Goal: Task Accomplishment & Management: Manage account settings

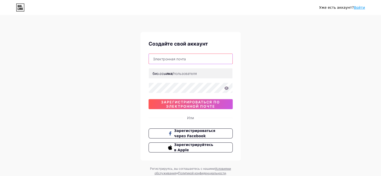
click at [183, 61] on input "text" at bounding box center [191, 59] width 84 height 10
type input "[EMAIL_ADDRESS][DOMAIN_NAME]"
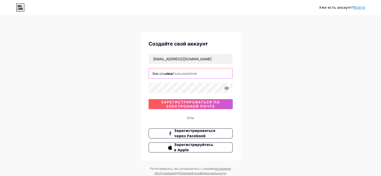
click at [193, 74] on input "text" at bounding box center [191, 73] width 84 height 10
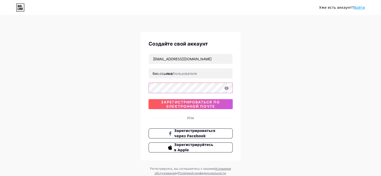
click at [138, 81] on div "Уже есть аккаунт? Войти Создайте свой аккаунт [EMAIL_ADDRESS][DOMAIN_NAME] [DOM…" at bounding box center [190, 96] width 381 height 192
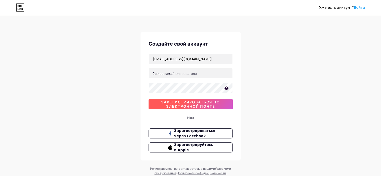
click at [192, 103] on font "зарегистрироваться по электронной почте" at bounding box center [190, 104] width 59 height 9
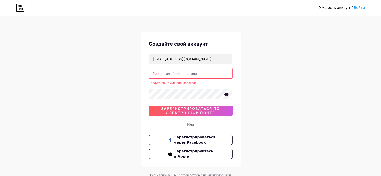
click at [182, 73] on input "text" at bounding box center [191, 73] width 84 height 10
type input "d"
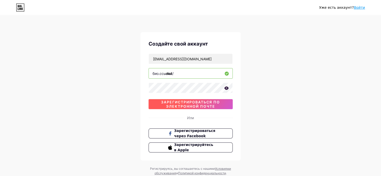
type input "diaf"
click at [186, 104] on font "зарегистрироваться по электронной почте" at bounding box center [190, 104] width 59 height 9
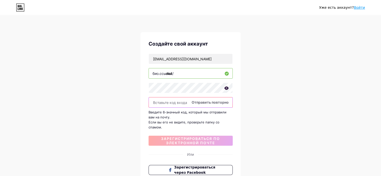
click at [171, 103] on input "text" at bounding box center [191, 103] width 84 height 10
paste input "861207"
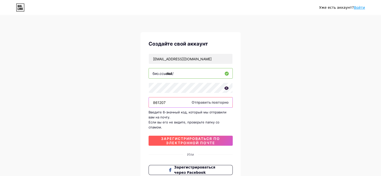
type input "861207"
click at [198, 137] on font "зарегистрироваться по электронной почте" at bounding box center [190, 141] width 59 height 9
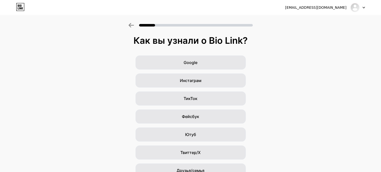
click at [301, 120] on div "Google Инстаграм ТикТок [PERSON_NAME]/X Друзья/семья Другой" at bounding box center [190, 126] width 381 height 140
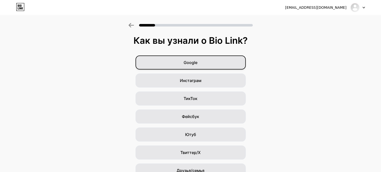
click at [231, 60] on div "Google" at bounding box center [191, 63] width 110 height 14
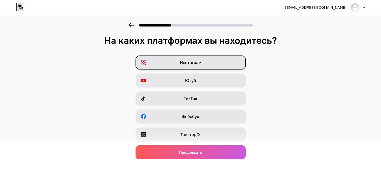
click at [194, 63] on font "Инстаграм" at bounding box center [191, 62] width 22 height 5
click at [229, 66] on div "Инстаграм" at bounding box center [191, 63] width 110 height 14
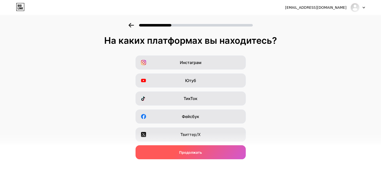
click at [239, 150] on div "Продолжать" at bounding box center [191, 153] width 110 height 14
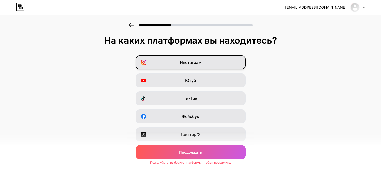
click at [223, 63] on div "Инстаграм" at bounding box center [191, 63] width 110 height 14
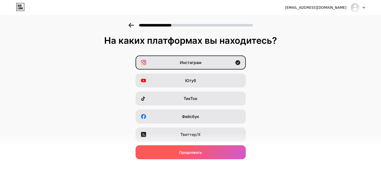
click at [212, 154] on div "Продолжать" at bounding box center [191, 153] width 110 height 14
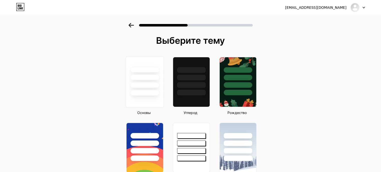
click at [150, 89] on div at bounding box center [145, 76] width 38 height 39
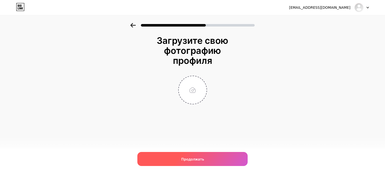
click at [162, 159] on div "Продолжать" at bounding box center [192, 159] width 110 height 14
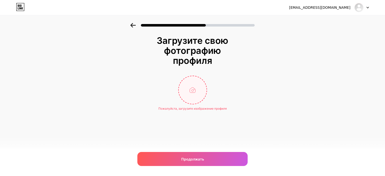
click at [201, 94] on input "file" at bounding box center [193, 90] width 28 height 28
type input "C:\fakepath\istockphoto-1128400054-612x612.jpg"
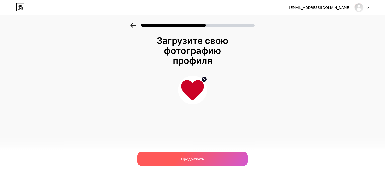
click at [218, 160] on div "Продолжать" at bounding box center [192, 159] width 110 height 14
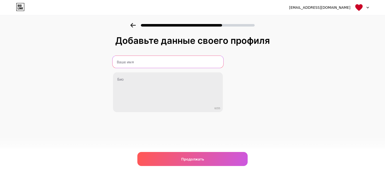
click at [131, 64] on input "text" at bounding box center [167, 62] width 111 height 12
type input "[PERSON_NAME]"
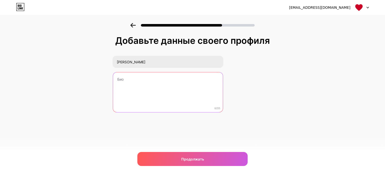
click at [158, 79] on textarea at bounding box center [168, 92] width 110 height 40
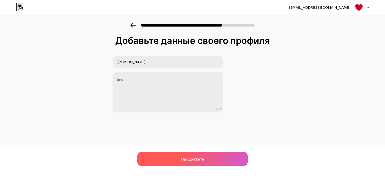
click at [198, 156] on div "Продолжать" at bounding box center [192, 159] width 110 height 14
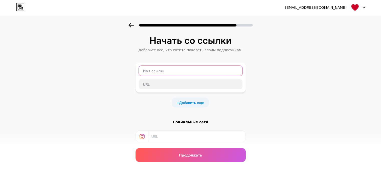
click at [189, 74] on input "text" at bounding box center [191, 71] width 104 height 10
click at [263, 94] on div "Начать со ссылки [PERSON_NAME] все, что хотите показать своим подписчикам. + До…" at bounding box center [190, 111] width 381 height 176
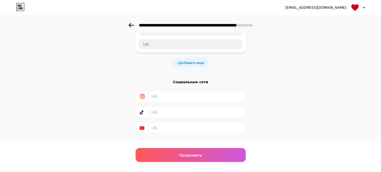
scroll to position [46, 0]
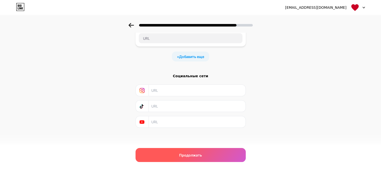
click at [186, 155] on font "Продолжать" at bounding box center [190, 155] width 23 height 4
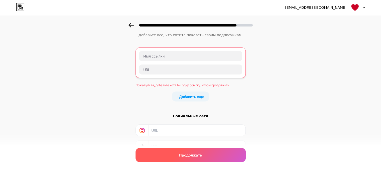
scroll to position [0, 0]
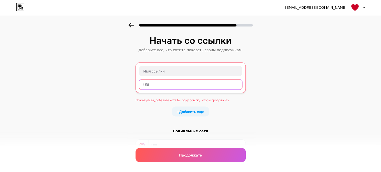
click at [191, 83] on input "text" at bounding box center [190, 85] width 103 height 10
paste input "[URL][DOMAIN_NAME]"
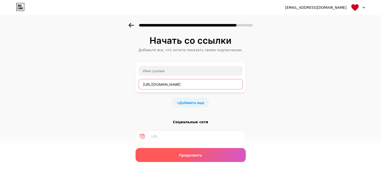
type input "[URL][DOMAIN_NAME]"
click at [213, 152] on div "Продолжать" at bounding box center [191, 155] width 110 height 14
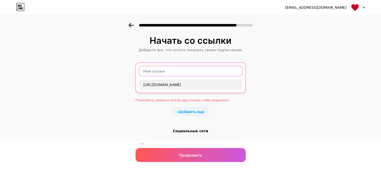
click at [177, 72] on input "text" at bounding box center [190, 71] width 103 height 10
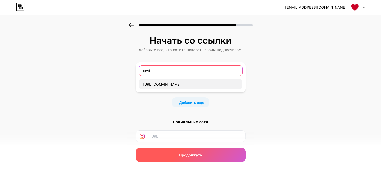
type input "unvi"
click at [196, 154] on font "Продолжать" at bounding box center [190, 155] width 23 height 4
click at [167, 155] on div "Продолжать" at bounding box center [191, 155] width 110 height 14
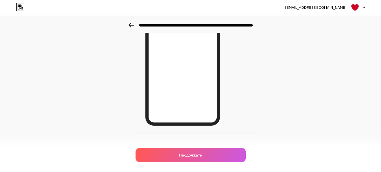
scroll to position [79, 0]
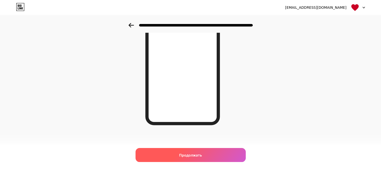
click at [159, 149] on div "Продолжать" at bounding box center [191, 155] width 110 height 14
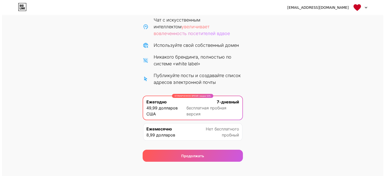
scroll to position [65, 0]
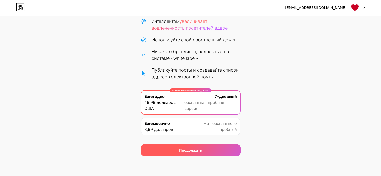
click at [155, 148] on div "Продолжать" at bounding box center [191, 150] width 100 height 12
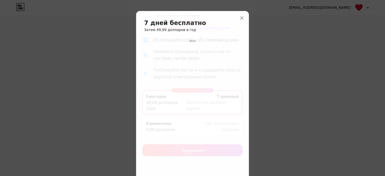
scroll to position [38, 0]
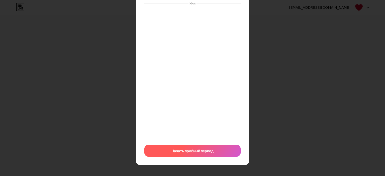
click at [188, 150] on font "Начать пробный период" at bounding box center [192, 151] width 42 height 4
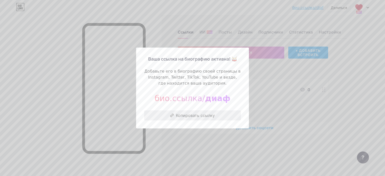
click at [207, 116] on font "Копировать ссылку" at bounding box center [195, 115] width 39 height 5
click at [179, 114] on font "Копировать ссылку" at bounding box center [195, 115] width 39 height 5
click at [182, 115] on font "Копировать ссылку" at bounding box center [195, 115] width 39 height 5
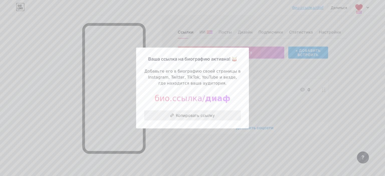
click at [182, 115] on font "Копировать ссылку" at bounding box center [195, 115] width 39 height 5
click at [187, 115] on font "Копировать ссылку" at bounding box center [195, 115] width 39 height 5
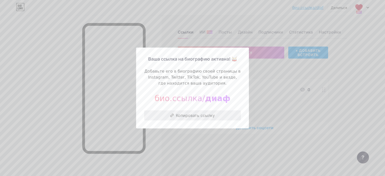
click at [195, 115] on font "Копировать ссылку" at bounding box center [195, 115] width 39 height 5
click at [205, 99] on font "био.ссылка/" at bounding box center [180, 99] width 50 height 10
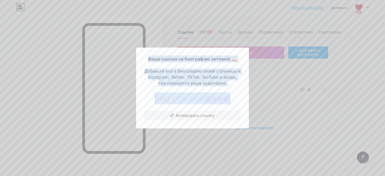
drag, startPoint x: 220, startPoint y: 100, endPoint x: 132, endPoint y: 97, distance: 87.8
click at [132, 97] on div "Ваша ссылка на биографию активна! 🥁 [PERSON_NAME] его в биографию своей страниц…" at bounding box center [192, 88] width 385 height 176
click at [167, 101] on font "био.ссылка/" at bounding box center [180, 99] width 50 height 10
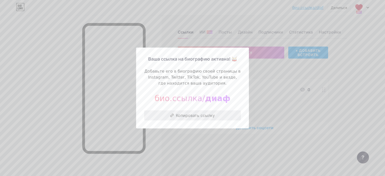
click at [174, 118] on button "Копировать ссылку" at bounding box center [192, 116] width 97 height 10
click at [175, 114] on button "Копировать ссылку" at bounding box center [192, 116] width 97 height 10
click at [175, 115] on button "Копировать ссылку" at bounding box center [192, 116] width 97 height 10
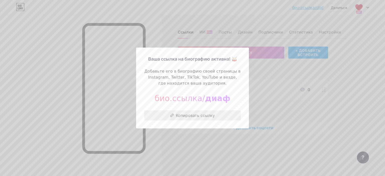
click at [175, 115] on button "Копировать ссылку" at bounding box center [192, 116] width 97 height 10
click at [272, 62] on div at bounding box center [192, 88] width 385 height 176
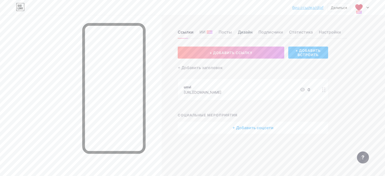
click at [247, 32] on font "Дизайн" at bounding box center [245, 32] width 15 height 5
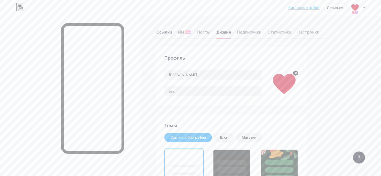
click at [172, 35] on div "Ссылки" at bounding box center [164, 33] width 16 height 9
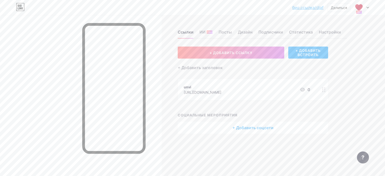
click at [323, 91] on circle at bounding box center [322, 91] width 1 height 1
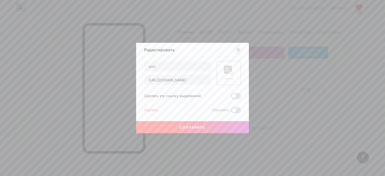
click at [239, 48] on div at bounding box center [238, 49] width 9 height 9
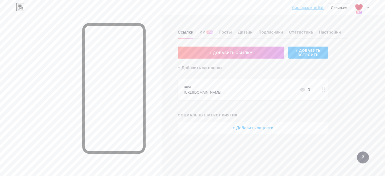
click at [366, 7] on div at bounding box center [362, 7] width 15 height 9
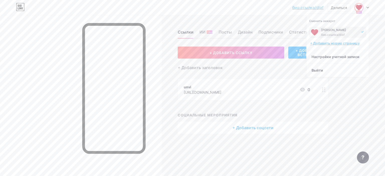
click at [341, 44] on font "+ Добавить новую страницу" at bounding box center [335, 43] width 50 height 4
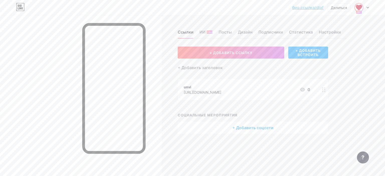
click at [356, 9] on img at bounding box center [359, 8] width 8 height 8
click at [350, 31] on div "[PERSON_NAME]" at bounding box center [339, 30] width 37 height 4
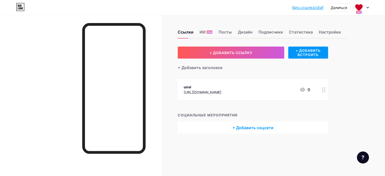
click at [369, 8] on icon at bounding box center [368, 8] width 3 height 2
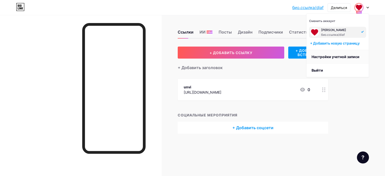
click at [353, 57] on font "Настройки учетной записи" at bounding box center [336, 57] width 48 height 4
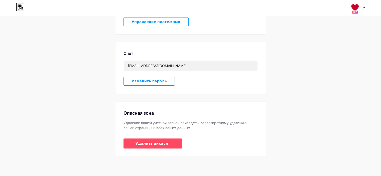
scroll to position [58, 0]
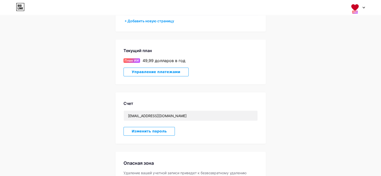
click at [167, 72] on font "Управление платежами" at bounding box center [156, 72] width 49 height 4
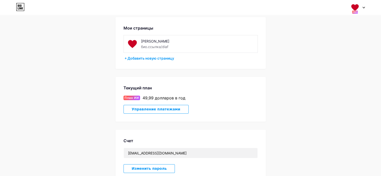
scroll to position [0, 0]
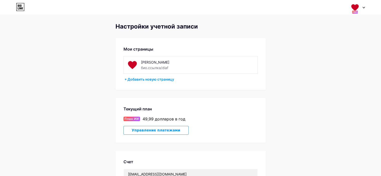
click at [364, 9] on div at bounding box center [358, 7] width 15 height 9
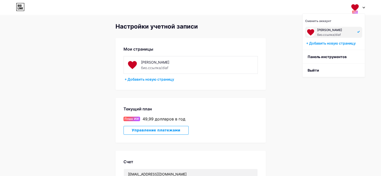
click at [364, 10] on div at bounding box center [358, 7] width 15 height 9
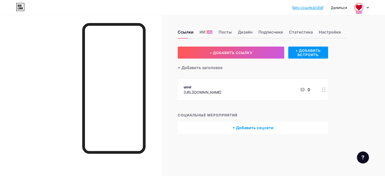
click at [360, 8] on img at bounding box center [359, 8] width 8 height 8
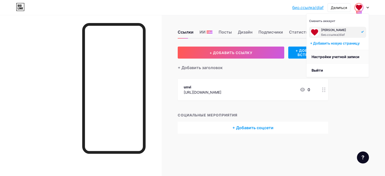
click at [339, 56] on font "Настройки учетной записи" at bounding box center [336, 57] width 48 height 4
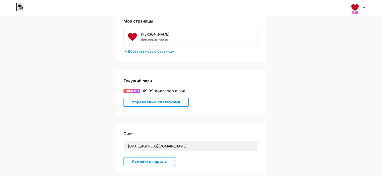
scroll to position [50, 0]
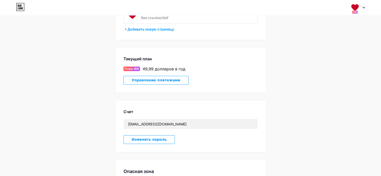
click at [163, 80] on font "Управление платежами" at bounding box center [156, 80] width 49 height 4
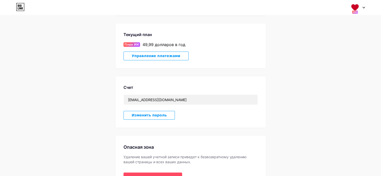
scroll to position [109, 0]
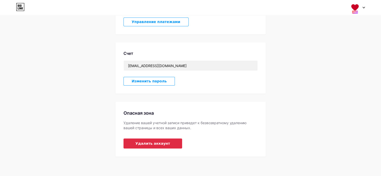
click at [139, 145] on font "Удалить аккаунт" at bounding box center [153, 144] width 35 height 4
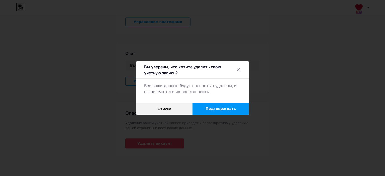
click at [203, 108] on button "Подтверждать" at bounding box center [221, 109] width 56 height 12
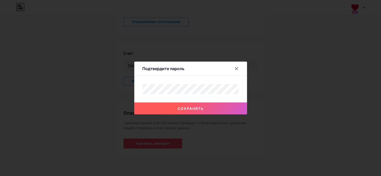
click at [203, 108] on font "Сохранять" at bounding box center [191, 109] width 26 height 4
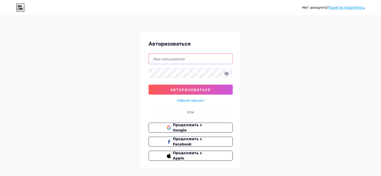
type input "[EMAIL_ADDRESS][DOMAIN_NAME]"
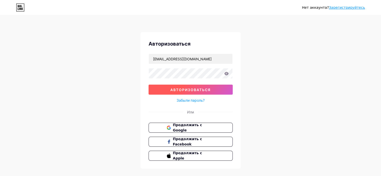
click at [217, 90] on button "Авторизоваться" at bounding box center [191, 90] width 84 height 10
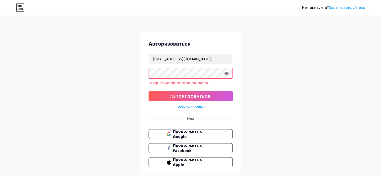
click at [227, 73] on icon at bounding box center [226, 73] width 4 height 3
click at [210, 95] on font "Авторизоваться" at bounding box center [190, 96] width 40 height 4
click at [148, 73] on div "Авторизоваться diagr2000@gmail.com Неверное имя пользователя или пароль. Автори…" at bounding box center [191, 103] width 100 height 143
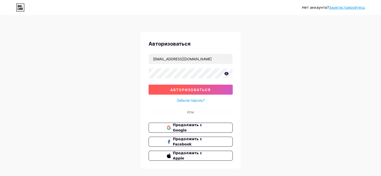
click at [157, 90] on button "Авторизоваться" at bounding box center [191, 90] width 84 height 10
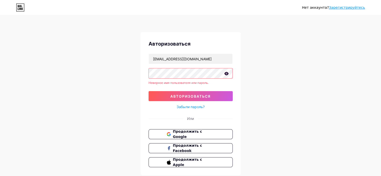
click at [240, 85] on div "Авторизоваться diagr2000@gmail.com Неверное имя пользователя или пароль. Автори…" at bounding box center [191, 103] width 100 height 143
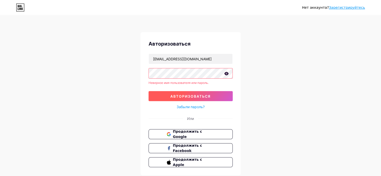
click at [182, 96] on font "Авторизоваться" at bounding box center [190, 96] width 40 height 4
